Goal: Check status: Check status

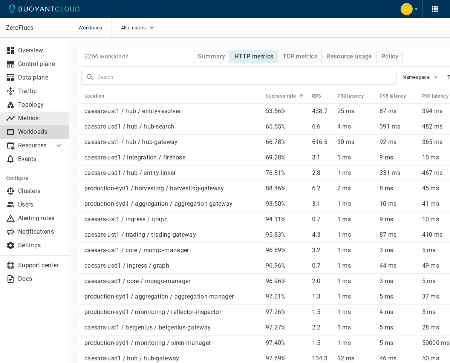
click at [20, 120] on p "Metrics" at bounding box center [40, 119] width 45 height 8
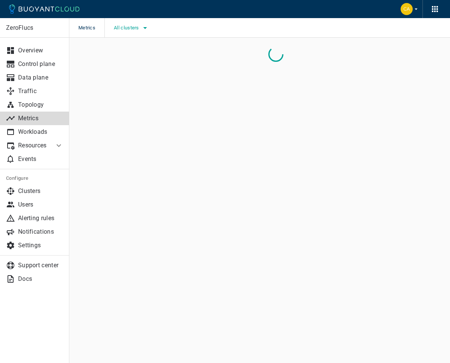
click at [136, 23] on button "All clusters" at bounding box center [132, 27] width 36 height 11
click at [133, 49] on span "caesars-usp1" at bounding box center [150, 51] width 37 height 8
click at [129, 49] on input "caesars-usp1" at bounding box center [124, 50] width 9 height 9
checkbox input "true"
click at [140, 235] on div at bounding box center [225, 181] width 450 height 363
